Goal: Connect with others: Connect with others

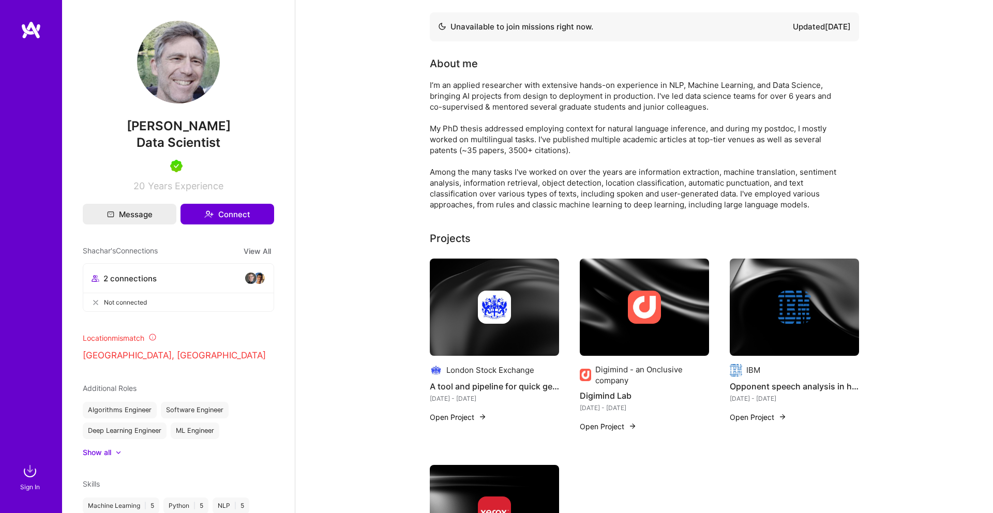
scroll to position [1, 0]
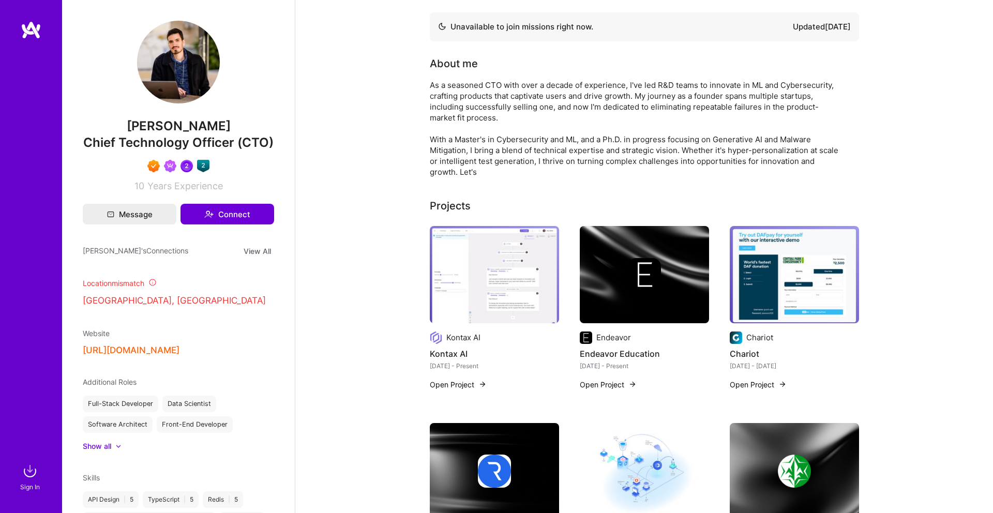
scroll to position [4, 0]
